Goal: Information Seeking & Learning: Stay updated

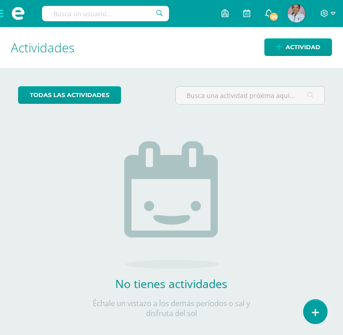
click at [275, 16] on span "28" at bounding box center [274, 17] width 10 height 10
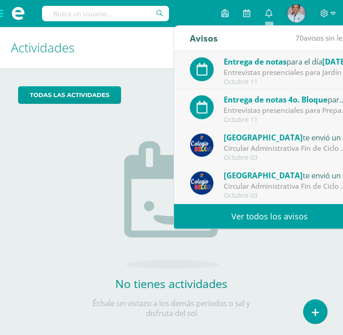
click at [255, 176] on span "[GEOGRAPHIC_DATA]" at bounding box center [263, 175] width 79 height 10
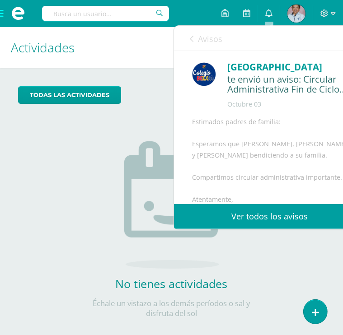
click at [269, 213] on link "Ver todos los avisos" at bounding box center [269, 216] width 191 height 25
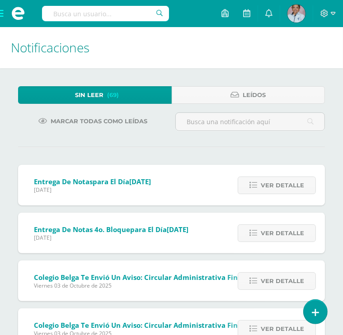
drag, startPoint x: 342, startPoint y: 125, endPoint x: 344, endPoint y: 170, distance: 44.8
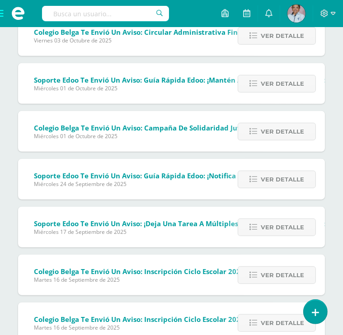
click at [333, 172] on div "Sin leer (69) Leídos Marcar todas como leídas Entrega de notas para el día 21/1…" at bounding box center [171, 83] width 343 height 617
click at [212, 34] on span "Colegio Belga te envió un aviso: Circular Administrativa Fin de Ciclo 2025" at bounding box center [159, 32] width 251 height 9
click at [240, 34] on link "Ver detalle" at bounding box center [277, 36] width 78 height 18
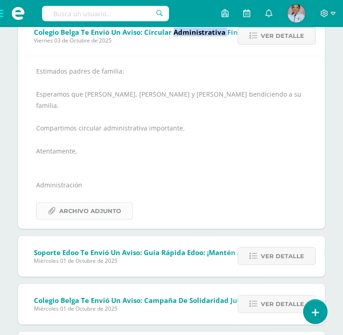
click at [108, 203] on span "Archivo Adjunto" at bounding box center [90, 211] width 62 height 17
